Goal: Information Seeking & Learning: Learn about a topic

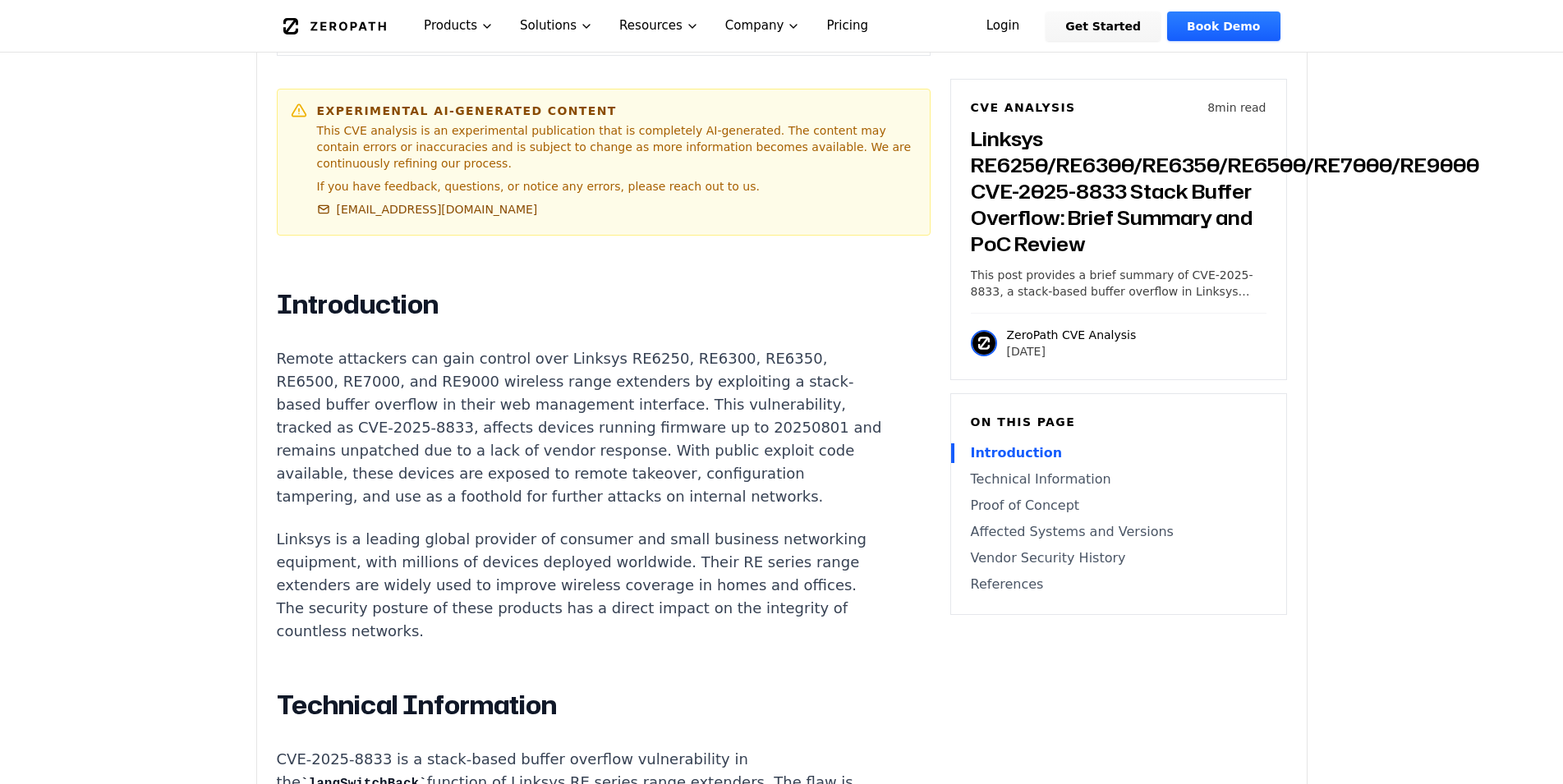
scroll to position [1088, 0]
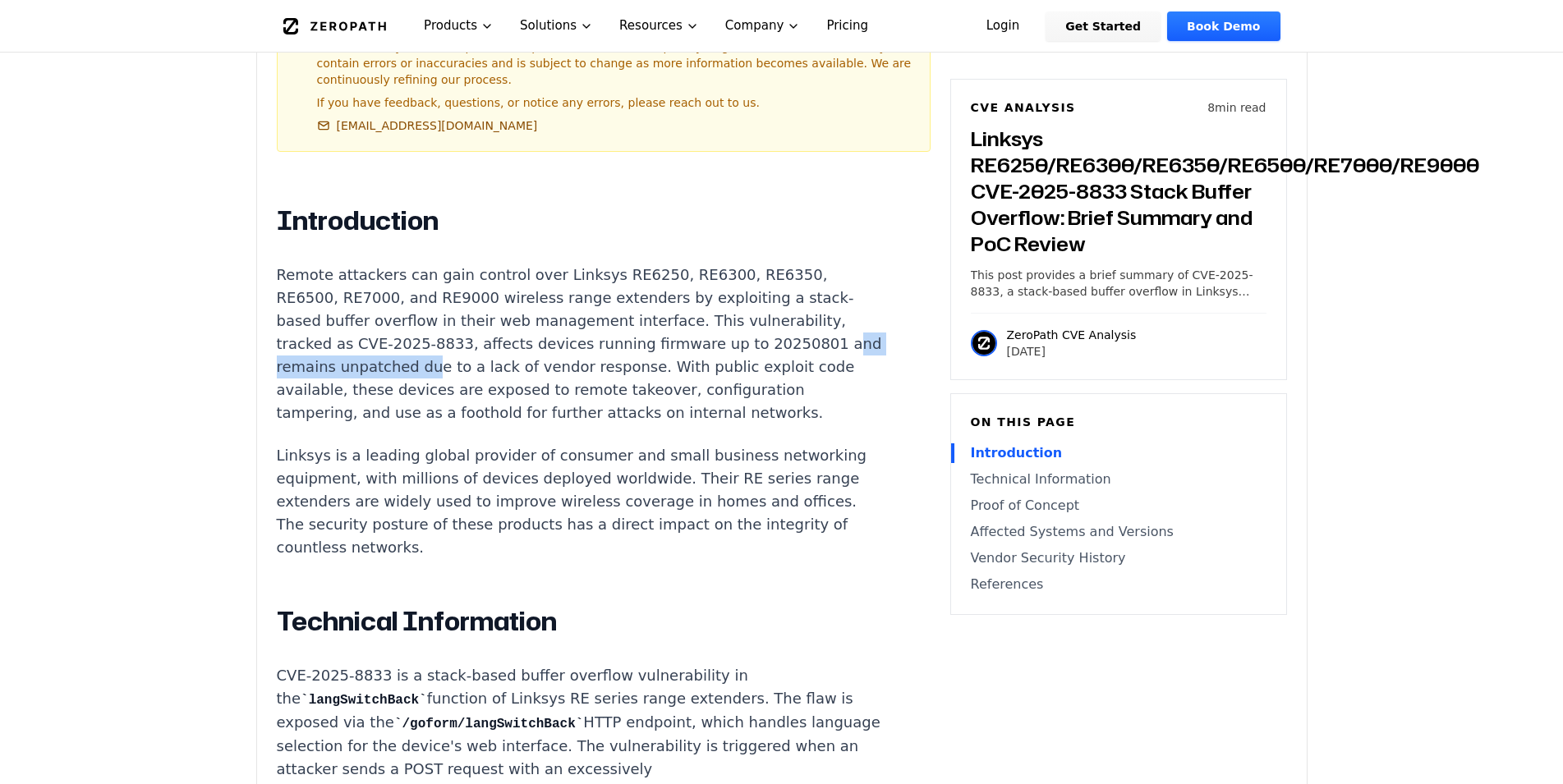
drag, startPoint x: 281, startPoint y: 326, endPoint x: 451, endPoint y: 330, distance: 170.0
click at [451, 330] on p "Remote attackers can gain control over Linksys RE6250, RE6300, RE6350, RE6500, …" at bounding box center [582, 344] width 611 height 161
click at [387, 322] on p "Remote attackers can gain control over Linksys RE6250, RE6300, RE6350, RE6500, …" at bounding box center [582, 344] width 611 height 161
click at [732, 324] on p "Remote attackers can gain control over Linksys RE6250, RE6300, RE6350, RE6500, …" at bounding box center [582, 344] width 611 height 161
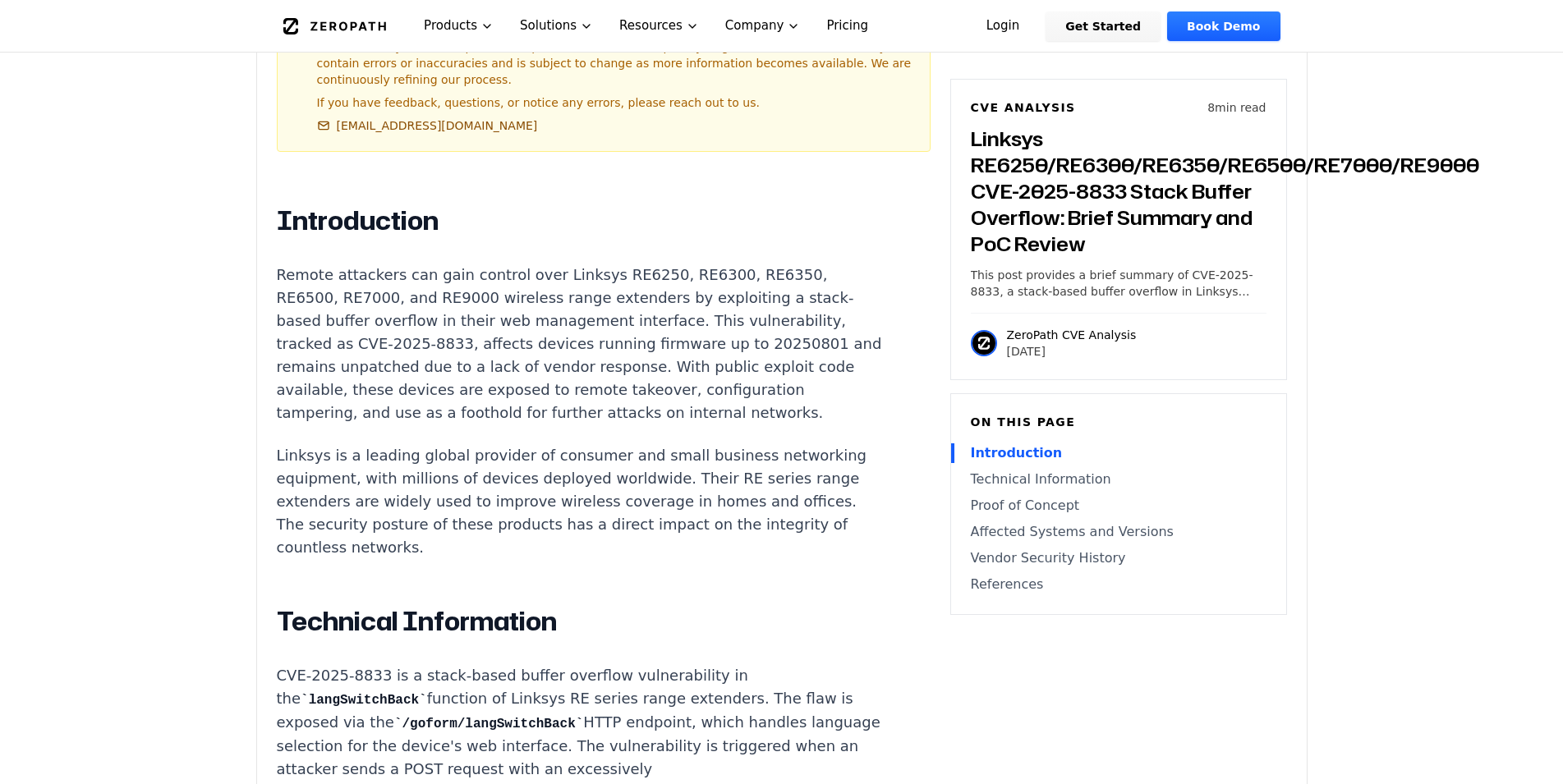
click at [732, 324] on p "Remote attackers can gain control over Linksys RE6250, RE6300, RE6350, RE6500, …" at bounding box center [582, 344] width 611 height 161
click at [617, 337] on p "Remote attackers can gain control over Linksys RE6250, RE6300, RE6350, RE6500, …" at bounding box center [582, 344] width 611 height 161
click at [287, 349] on p "Remote attackers can gain control over Linksys RE6250, RE6300, RE6350, RE6500, …" at bounding box center [582, 344] width 611 height 161
click at [331, 349] on p "Remote attackers can gain control over Linksys RE6250, RE6300, RE6350, RE6500, …" at bounding box center [582, 344] width 611 height 161
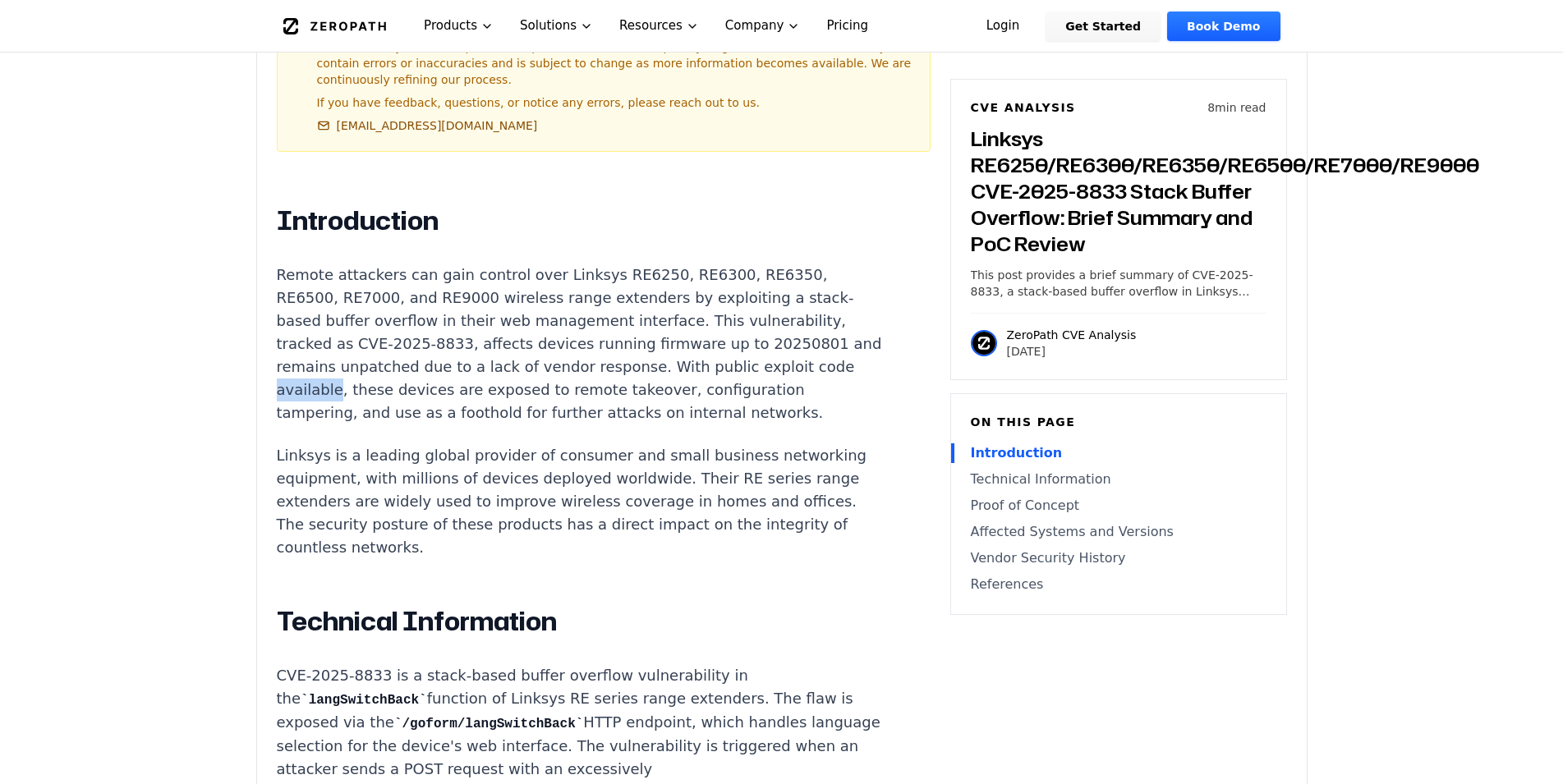
click at [331, 349] on p "Remote attackers can gain control over Linksys RE6250, RE6300, RE6350, RE6500, …" at bounding box center [582, 344] width 611 height 161
click at [346, 353] on p "Remote attackers can gain control over Linksys RE6250, RE6300, RE6350, RE6500, …" at bounding box center [582, 344] width 611 height 161
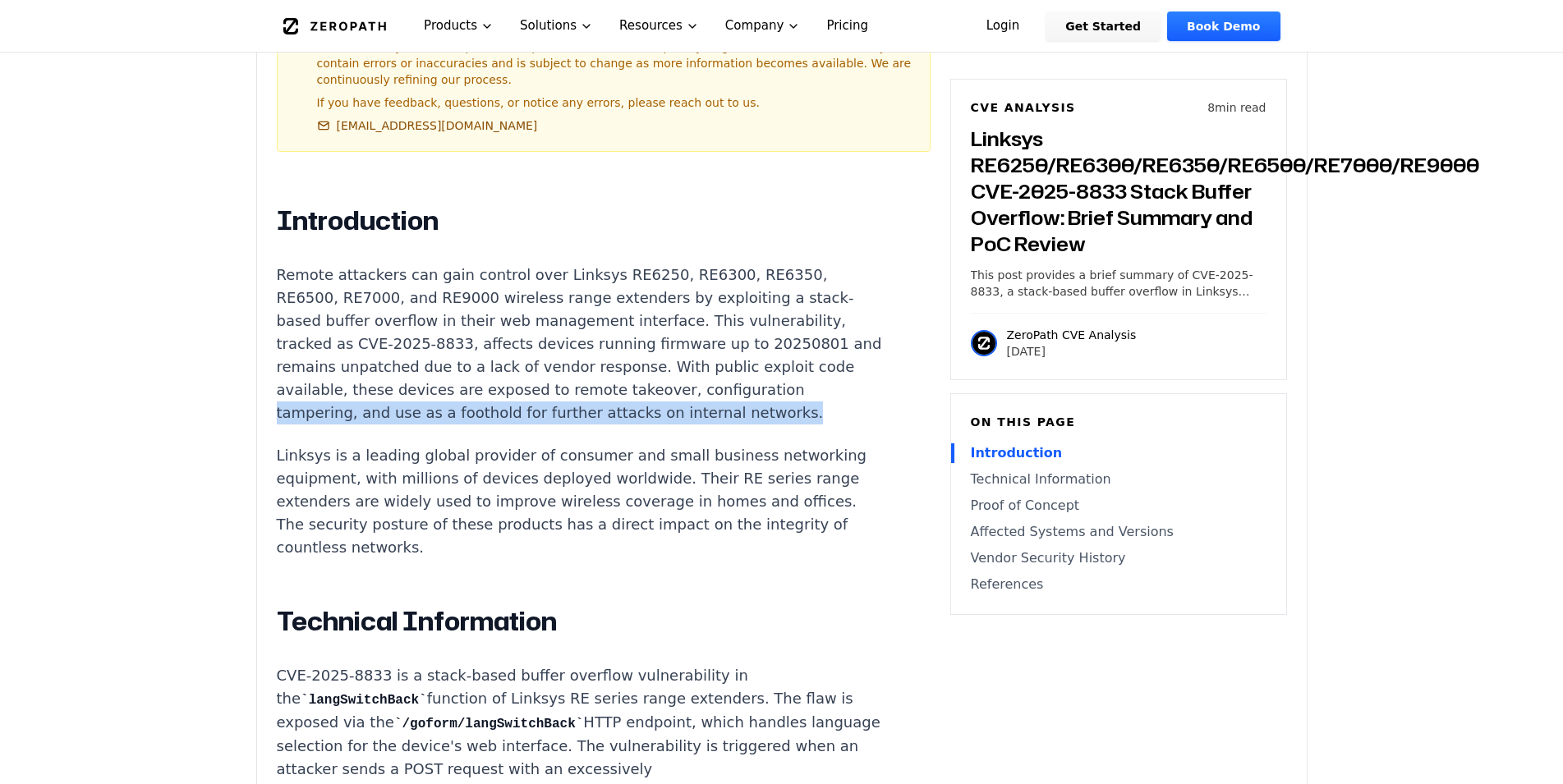
drag, startPoint x: 263, startPoint y: 372, endPoint x: 774, endPoint y: 375, distance: 511.0
click at [372, 444] on p "Linksys is a leading global provider of consumer and small business networking …" at bounding box center [582, 501] width 611 height 115
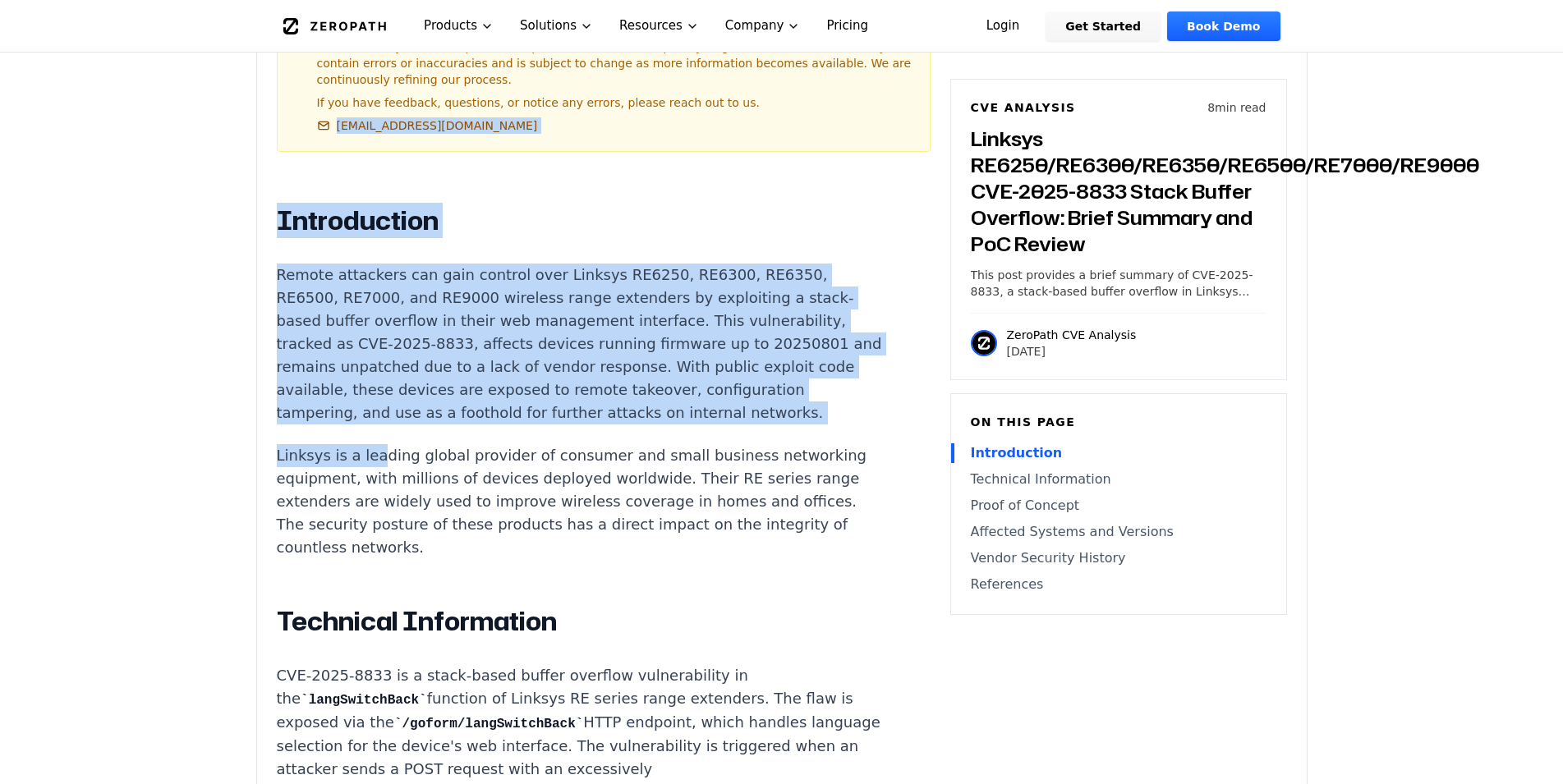
drag, startPoint x: 255, startPoint y: 416, endPoint x: 383, endPoint y: 415, distance: 128.0
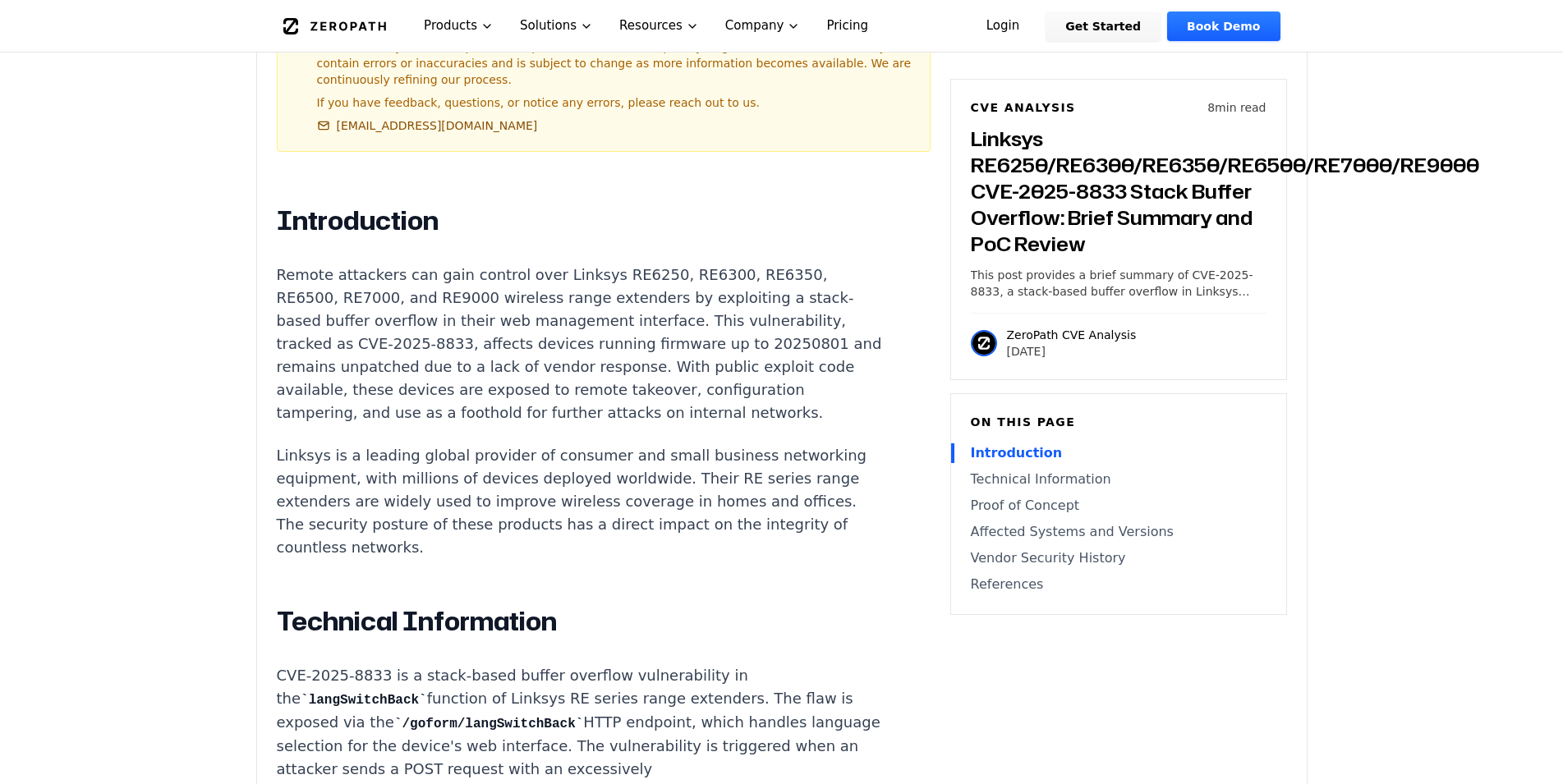
click at [383, 444] on p "Linksys is a leading global provider of consumer and small business networking …" at bounding box center [582, 501] width 611 height 115
drag, startPoint x: 413, startPoint y: 415, endPoint x: 534, endPoint y: 412, distance: 121.0
click at [534, 444] on p "Linksys is a leading global provider of consumer and small business networking …" at bounding box center [582, 501] width 611 height 115
drag, startPoint x: 615, startPoint y: 418, endPoint x: 690, endPoint y: 418, distance: 75.0
click at [690, 444] on p "Linksys is a leading global provider of consumer and small business networking …" at bounding box center [582, 501] width 611 height 115
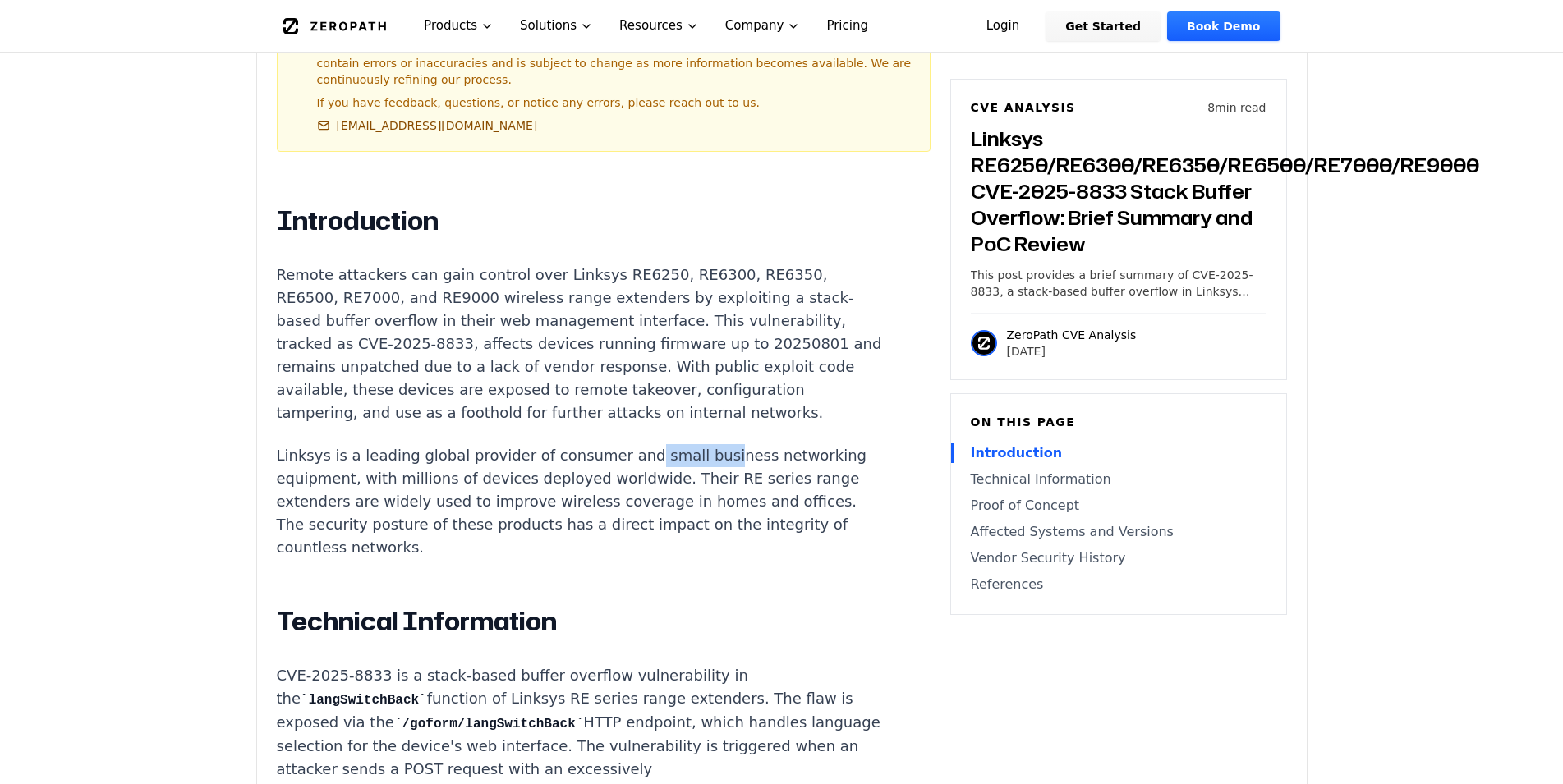
click at [522, 444] on p "Linksys is a leading global provider of consumer and small business networking …" at bounding box center [582, 501] width 611 height 115
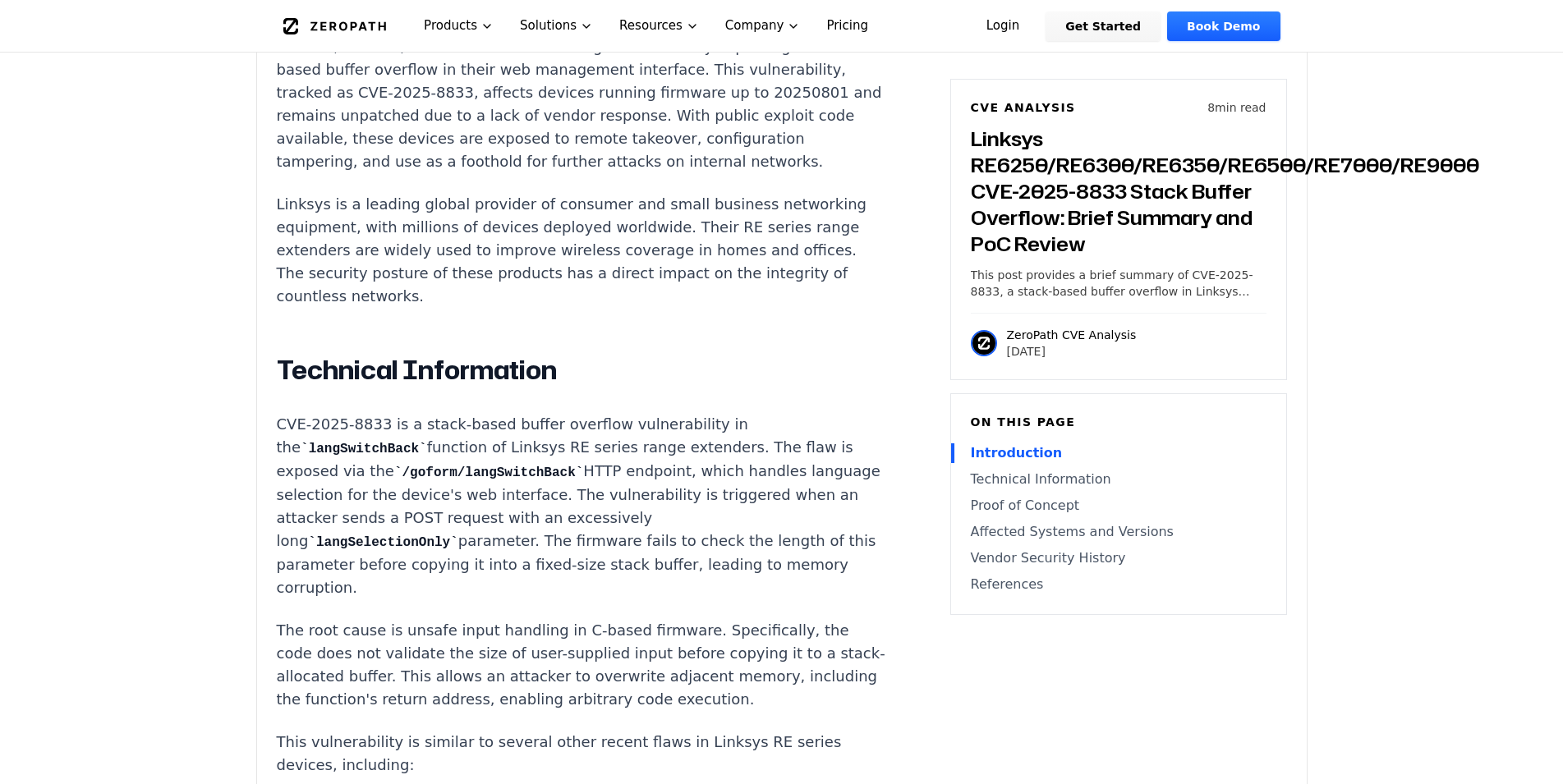
click at [624, 413] on p "CVE-2025-8833 is a stack-based buffer overflow vulnerability in the langSwitchB…" at bounding box center [582, 506] width 611 height 186
click at [623, 472] on p "CVE-2025-8833 is a stack-based buffer overflow vulnerability in the langSwitchB…" at bounding box center [582, 506] width 611 height 186
copy p "excessively"
click at [314, 535] on code "langSelectionOnly" at bounding box center [383, 543] width 149 height 15
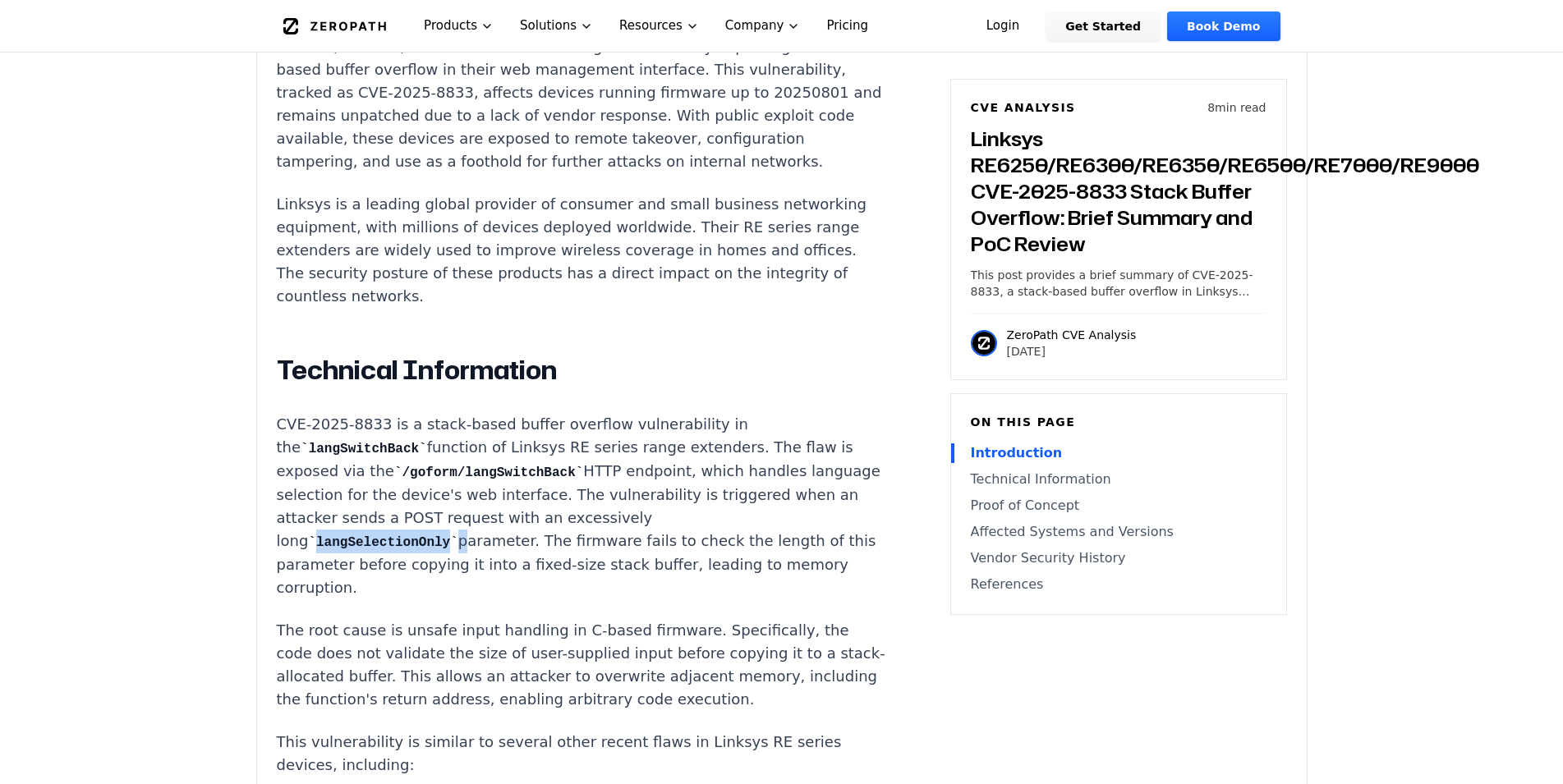
click at [314, 535] on code "langSelectionOnly" at bounding box center [383, 543] width 149 height 15
click at [459, 507] on p "CVE-2025-8833 is a stack-based buffer overflow vulnerability in the langSwitchB…" at bounding box center [582, 506] width 611 height 186
drag, startPoint x: 706, startPoint y: 500, endPoint x: 779, endPoint y: 498, distance: 73.0
click at [779, 498] on p "CVE-2025-8833 is a stack-based buffer overflow vulnerability in the langSwitchB…" at bounding box center [582, 506] width 611 height 186
click at [562, 516] on p "CVE-2025-8833 is a stack-based buffer overflow vulnerability in the langSwitchB…" at bounding box center [582, 506] width 611 height 186
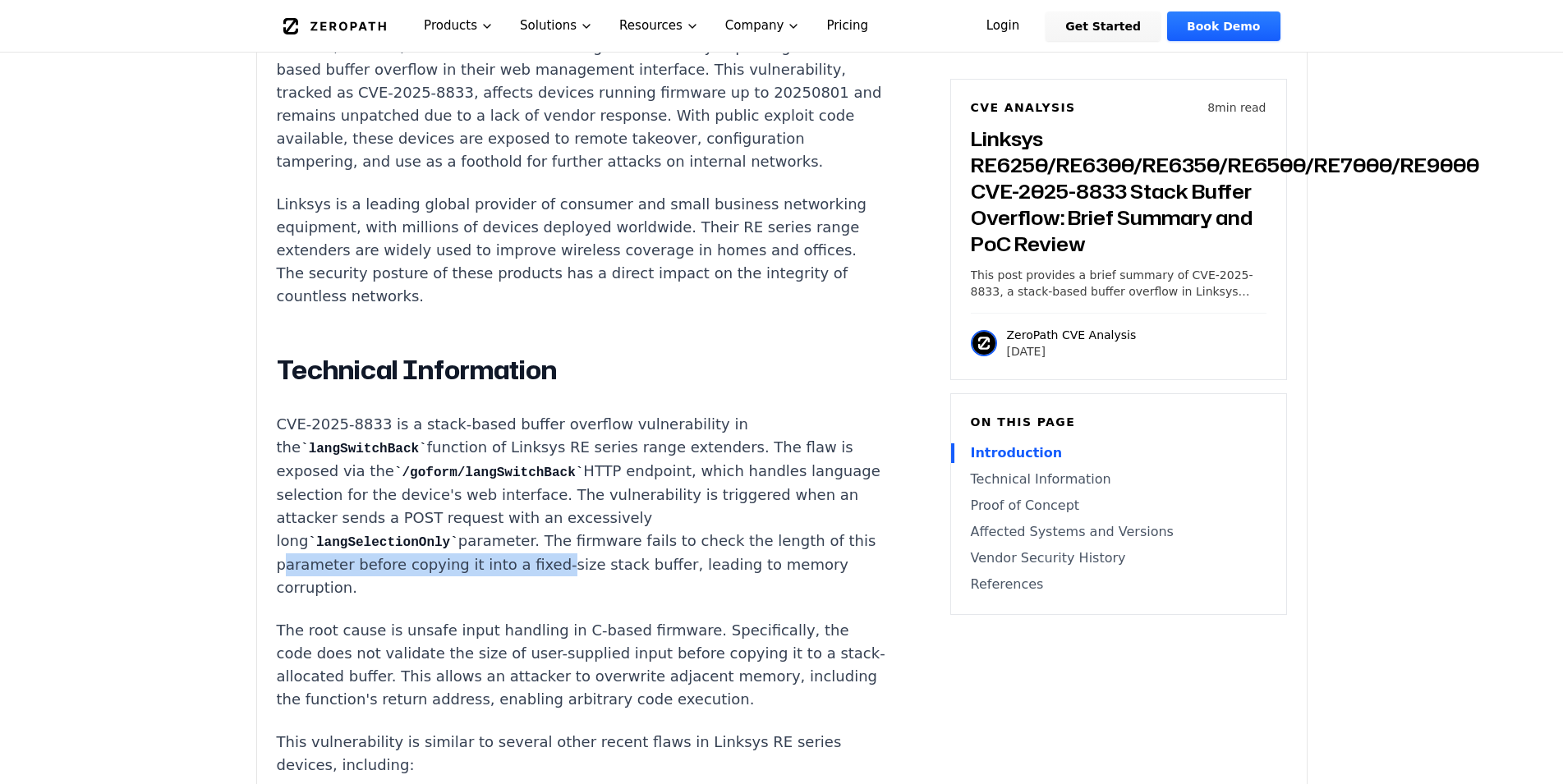
drag, startPoint x: 278, startPoint y: 523, endPoint x: 537, endPoint y: 530, distance: 259.1
click at [537, 530] on p "CVE-2025-8833 is a stack-based buffer overflow vulnerability in the langSwitchB…" at bounding box center [582, 506] width 611 height 186
click at [514, 523] on p "CVE-2025-8833 is a stack-based buffer overflow vulnerability in the langSwitchB…" at bounding box center [582, 506] width 611 height 186
drag, startPoint x: 508, startPoint y: 523, endPoint x: 560, endPoint y: 522, distance: 52.0
click at [560, 522] on p "CVE-2025-8833 is a stack-based buffer overflow vulnerability in the langSwitchB…" at bounding box center [582, 506] width 611 height 186
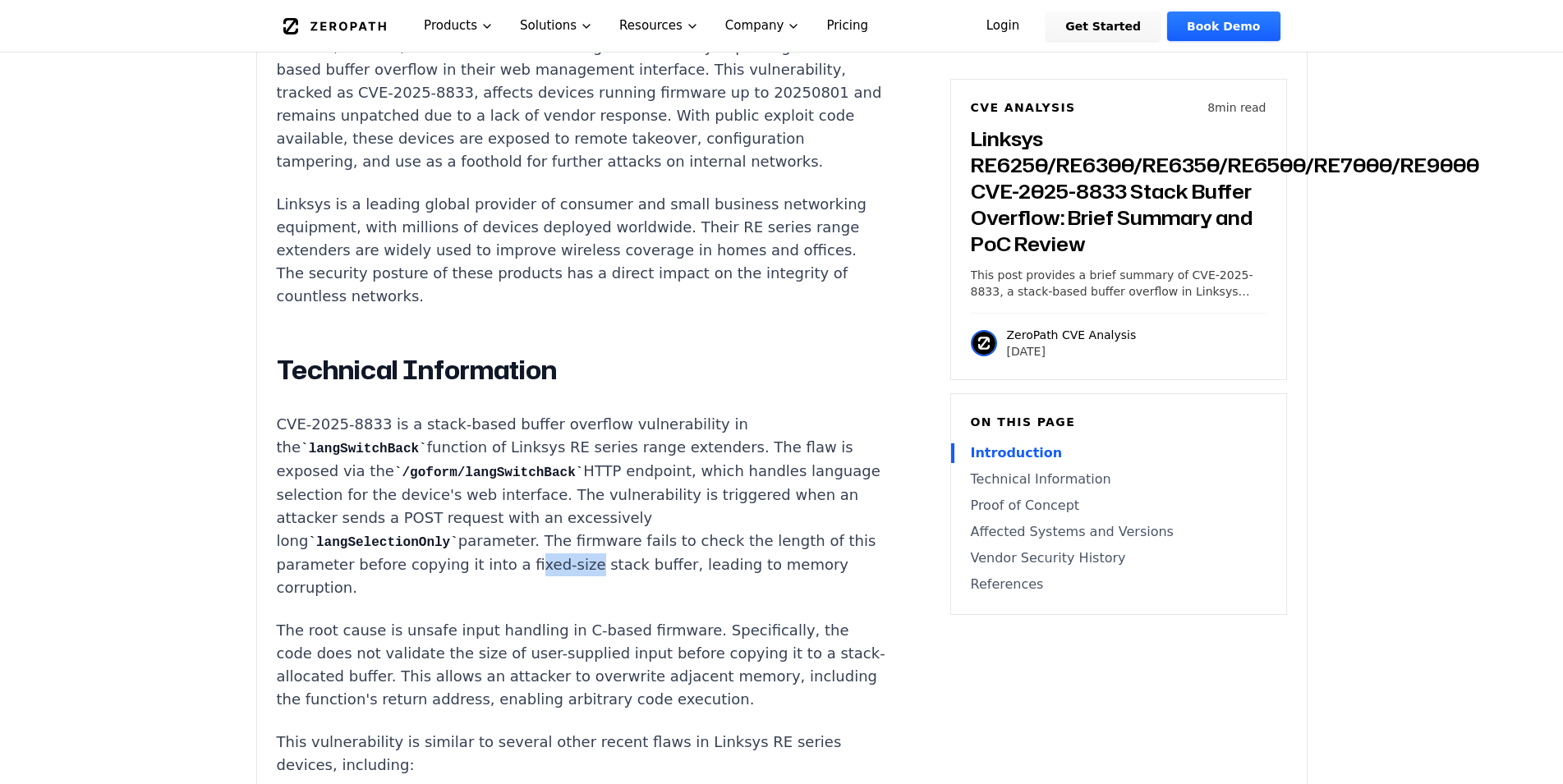
click at [581, 519] on p "CVE-2025-8833 is a stack-based buffer overflow vulnerability in the langSwitchB…" at bounding box center [582, 506] width 611 height 186
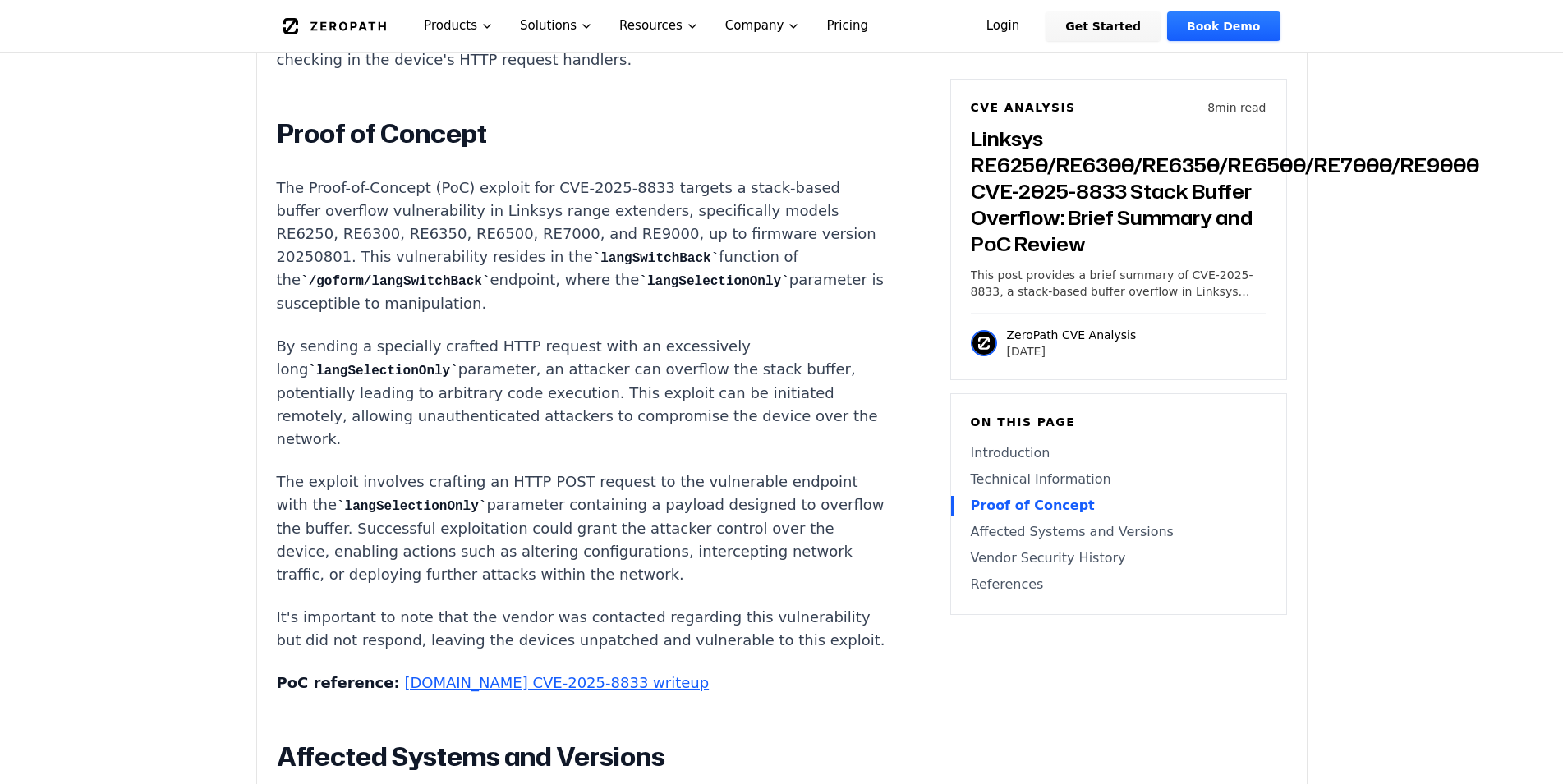
scroll to position [2261, 0]
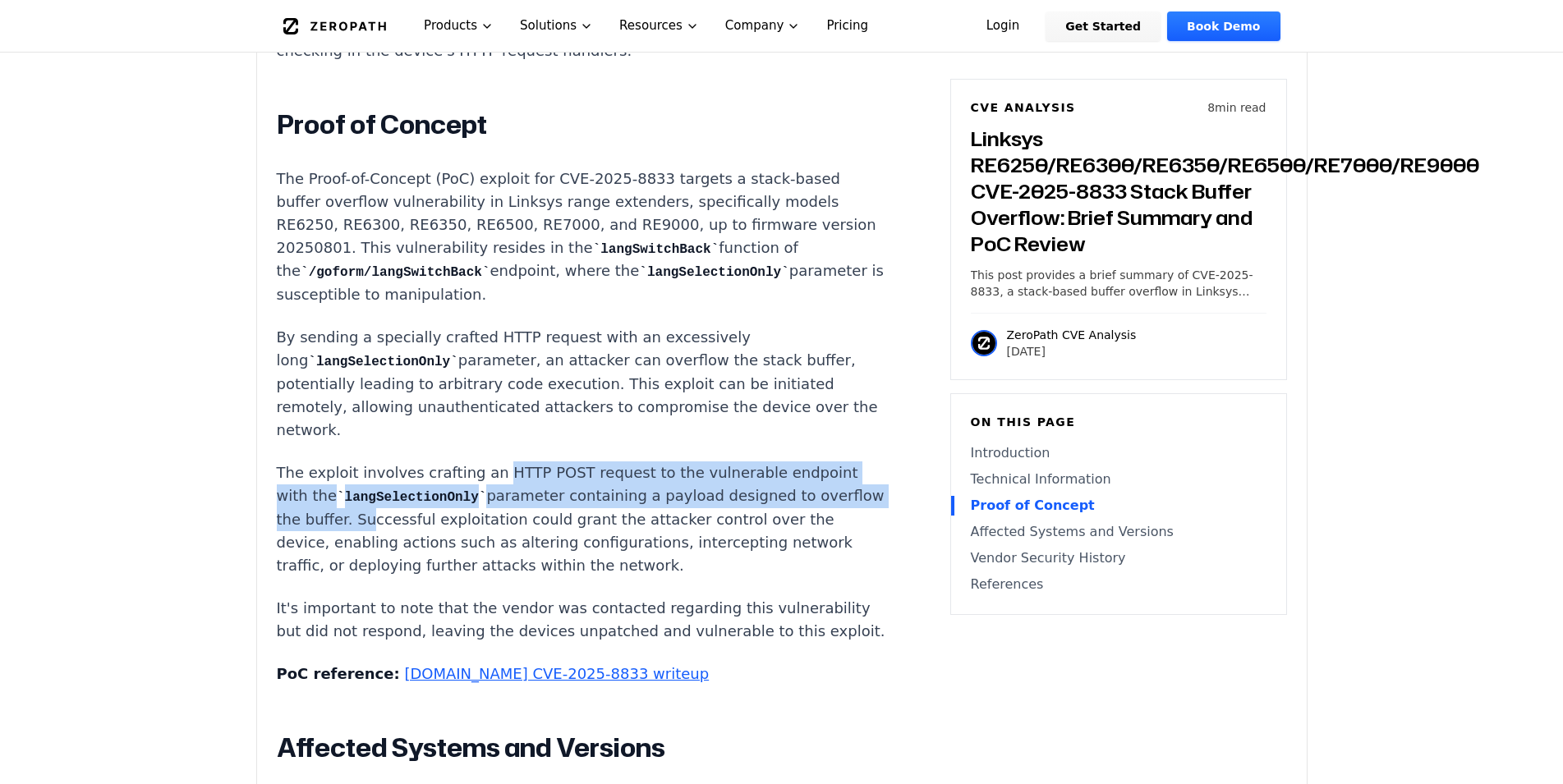
drag, startPoint x: 482, startPoint y: 423, endPoint x: 419, endPoint y: 476, distance: 82.3
click at [414, 476] on p "The exploit involves crafting an HTTP POST request to the vulnerable endpoint w…" at bounding box center [582, 519] width 611 height 116
click at [419, 476] on p "The exploit involves crafting an HTTP POST request to the vulnerable endpoint w…" at bounding box center [582, 519] width 611 height 116
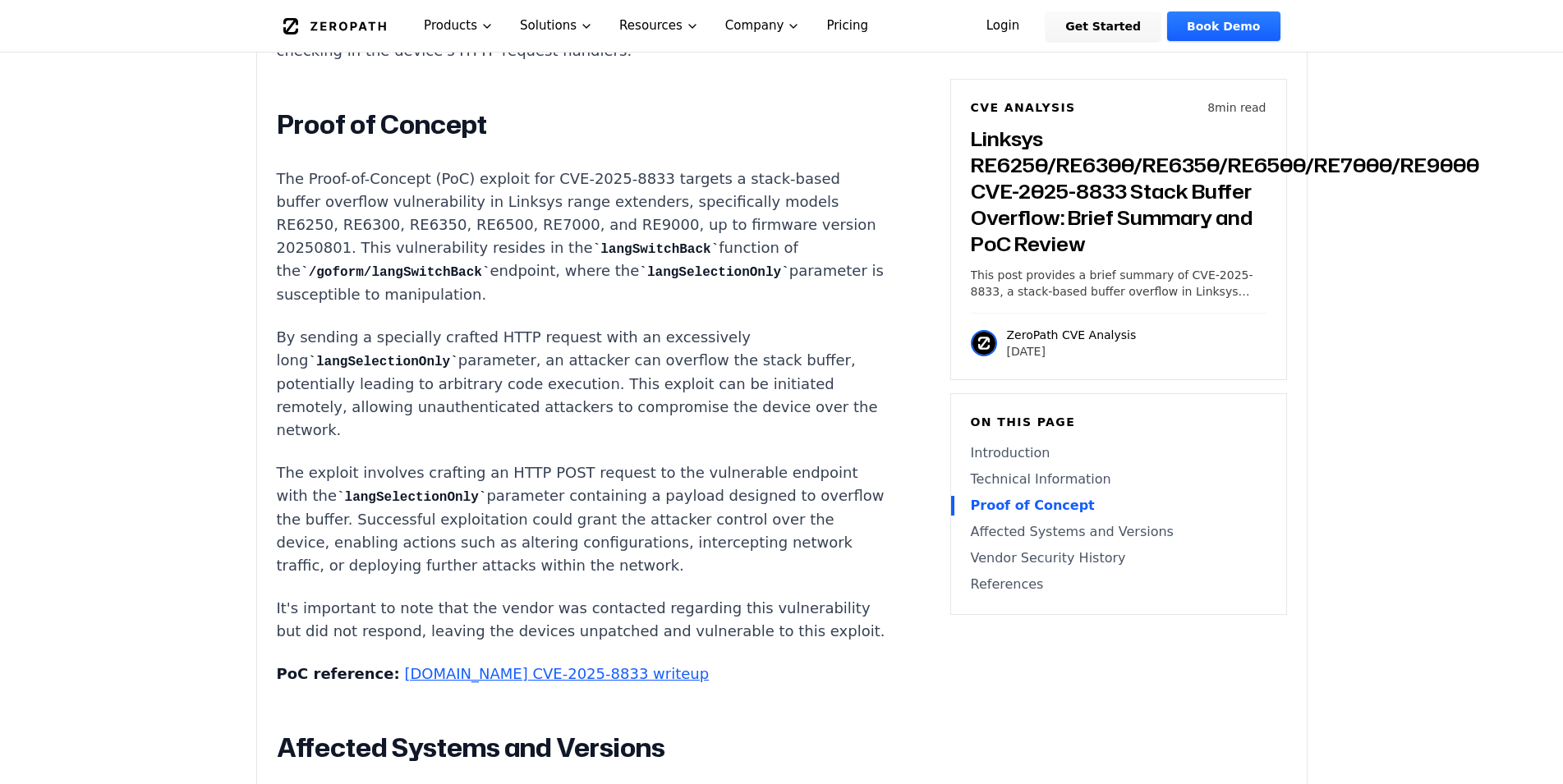
scroll to position [2344, 0]
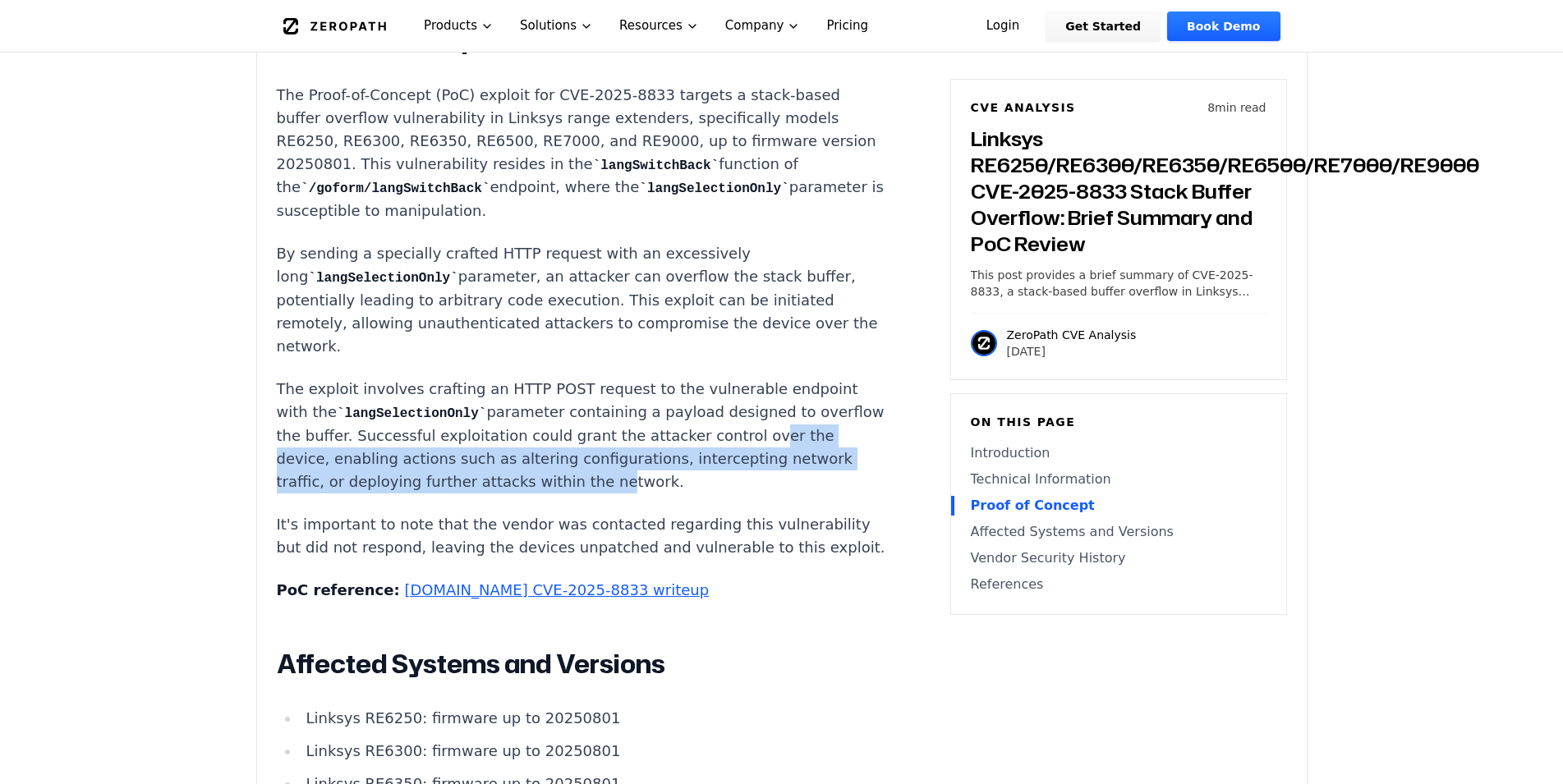
drag, startPoint x: 284, startPoint y: 416, endPoint x: 644, endPoint y: 435, distance: 360.5
click at [646, 435] on p "The exploit involves crafting an HTTP POST request to the vulnerable endpoint w…" at bounding box center [582, 435] width 611 height 116
click at [399, 513] on p "It's important to note that the vendor was contacted regarding this vulnerabili…" at bounding box center [582, 536] width 611 height 46
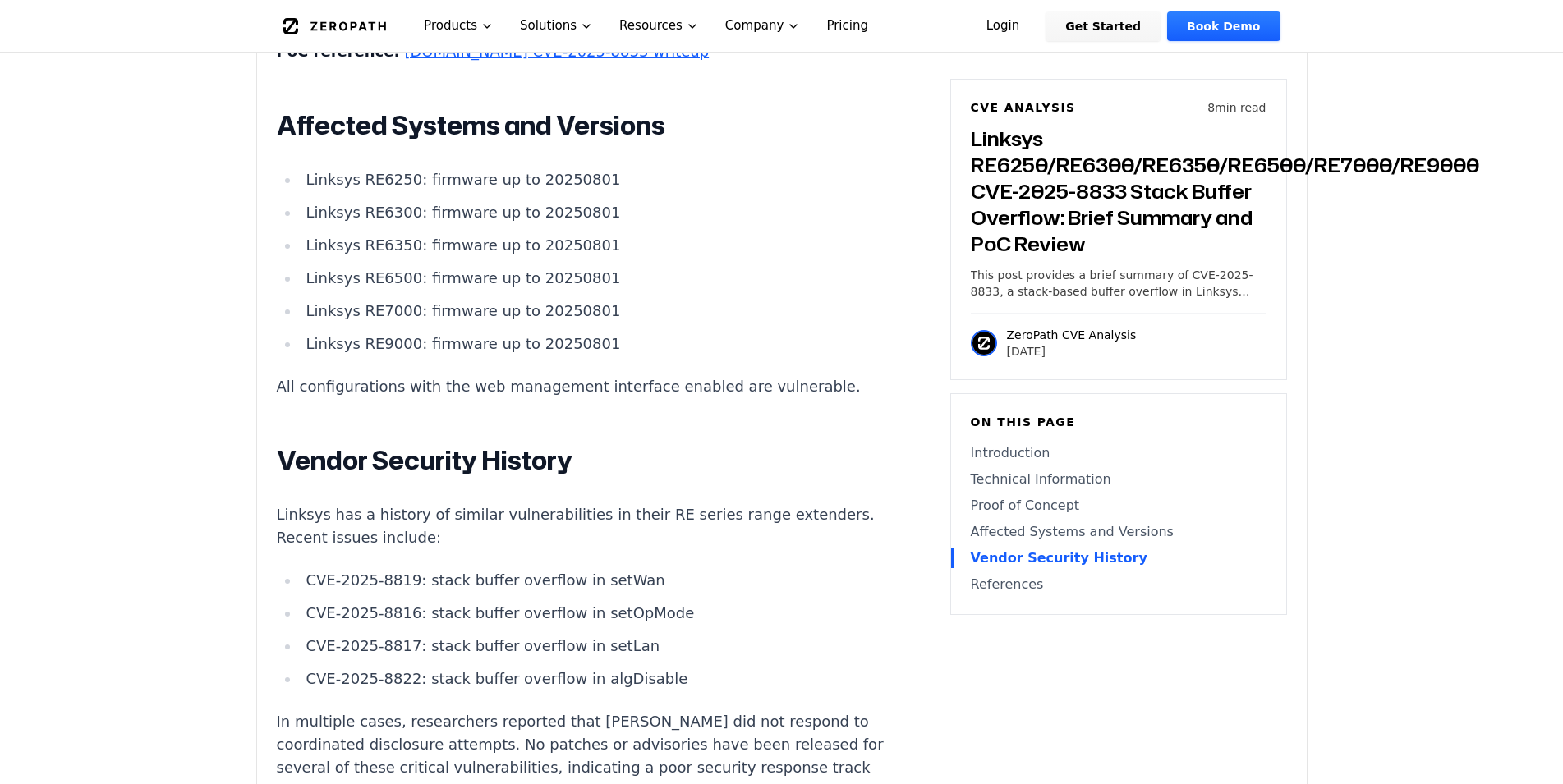
scroll to position [2848, 0]
